Goal: Task Accomplishment & Management: Manage account settings

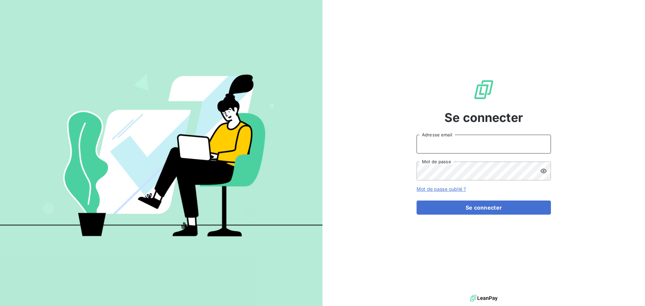
click at [466, 141] on input "Adresse email" at bounding box center [483, 144] width 134 height 19
type input "egermond@oet.fr"
click at [543, 171] on icon at bounding box center [543, 171] width 7 height 7
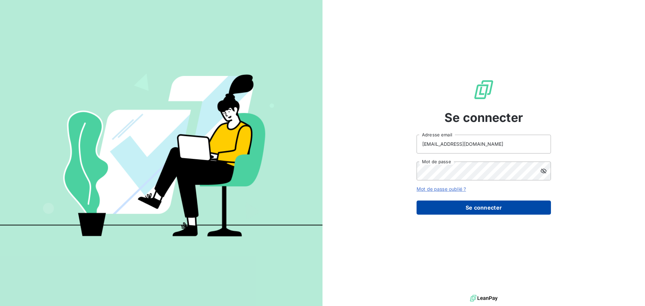
click at [470, 209] on button "Se connecter" at bounding box center [483, 207] width 134 height 14
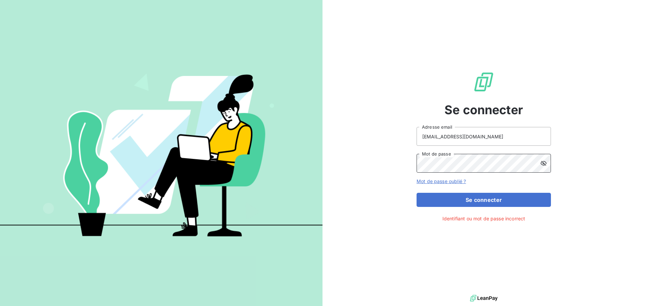
click at [308, 177] on div "Se connecter egermond@oet.fr Adresse email Mot de passe Mot de passe oublié ? S…" at bounding box center [322, 153] width 645 height 306
click at [416, 193] on button "Se connecter" at bounding box center [483, 200] width 134 height 14
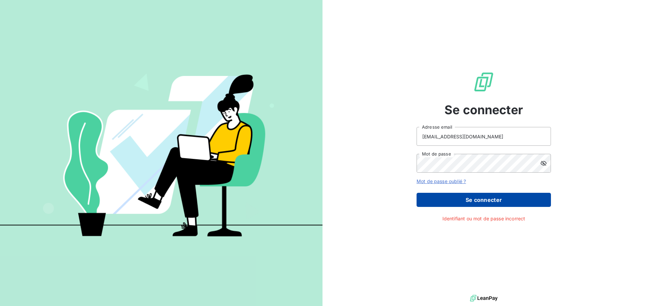
click at [502, 201] on button "Se connecter" at bounding box center [483, 200] width 134 height 14
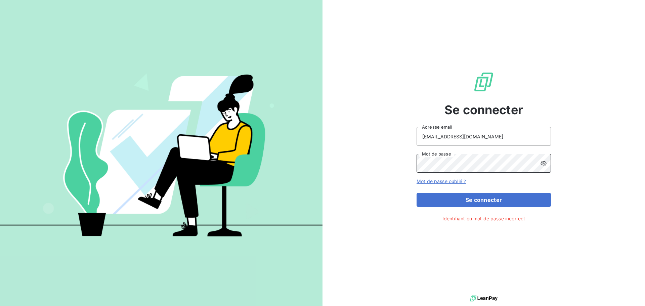
click at [416, 193] on button "Se connecter" at bounding box center [483, 200] width 134 height 14
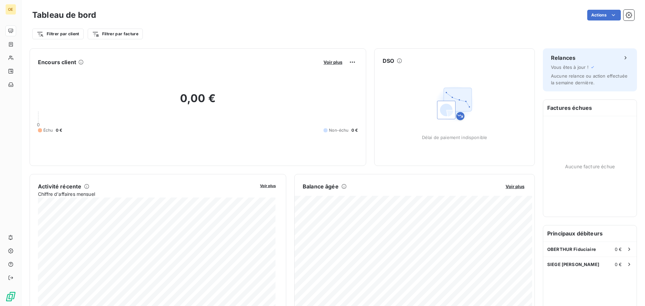
click at [428, 115] on div "Délai de paiement indisponible" at bounding box center [454, 111] width 65 height 58
drag, startPoint x: 437, startPoint y: 114, endPoint x: 447, endPoint y: 115, distance: 10.1
click at [438, 114] on img at bounding box center [454, 103] width 43 height 43
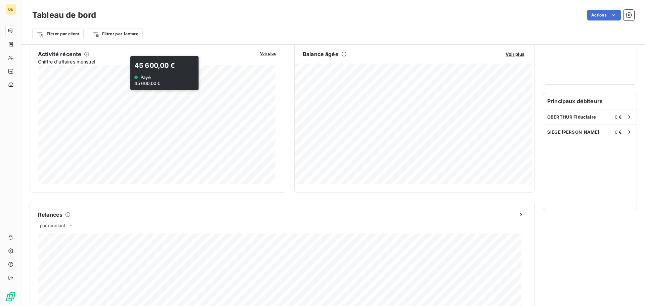
scroll to position [135, 0]
